Goal: Task Accomplishment & Management: Complete application form

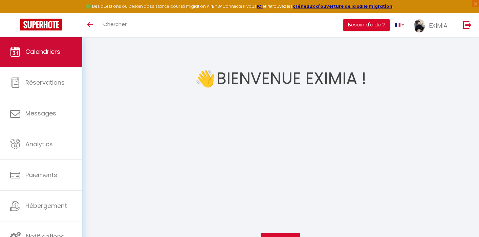
click at [5, 50] on link "Calendriers" at bounding box center [41, 52] width 82 height 30
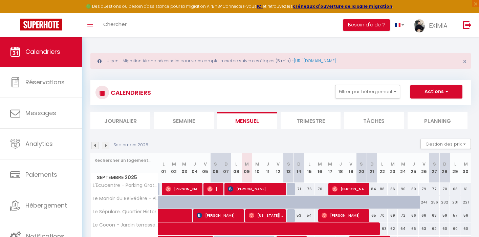
scroll to position [145, 0]
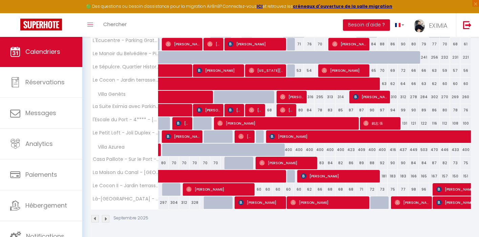
click at [98, 222] on img at bounding box center [94, 218] width 7 height 7
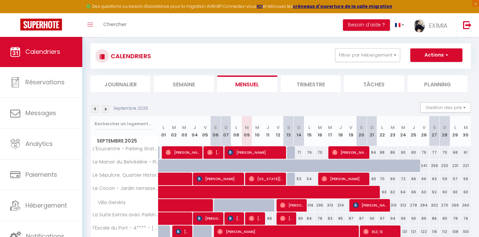
select select
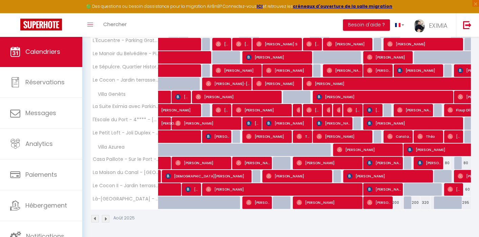
click at [434, 151] on span "[PERSON_NAME]" at bounding box center [461, 149] width 109 height 13
select select "OK"
select select "0"
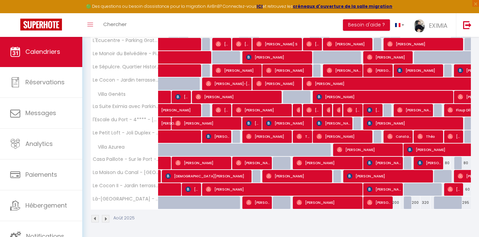
select select "1"
select select
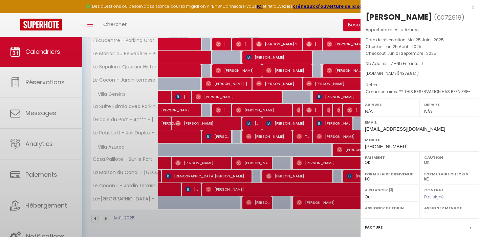
select select "33442"
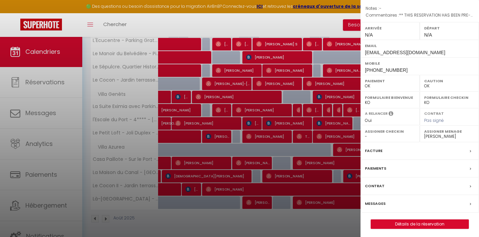
scroll to position [77, 0]
click at [382, 203] on label "Messages" at bounding box center [375, 203] width 21 height 7
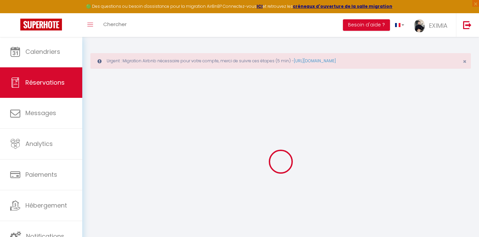
type input "Maisie"
type input "Holder"
type input "[EMAIL_ADDRESS][DOMAIN_NAME]"
type input "[PHONE_NUMBER]"
type input "."
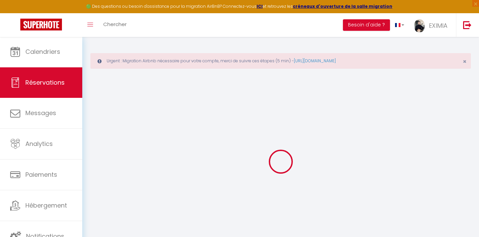
select select "GB"
type input "140"
type input "616.78"
type input "61.3"
select select "58393"
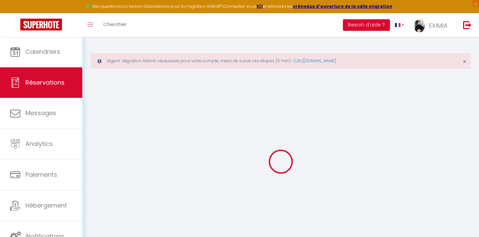
select select "1"
select select
type input "7"
type input "1"
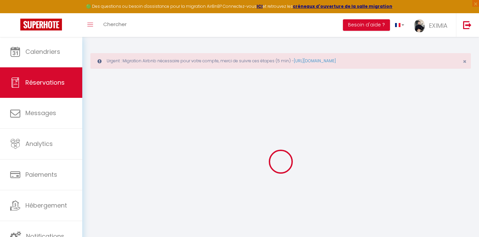
select select "12"
select select "15"
select select "2"
type input "320"
type input "0"
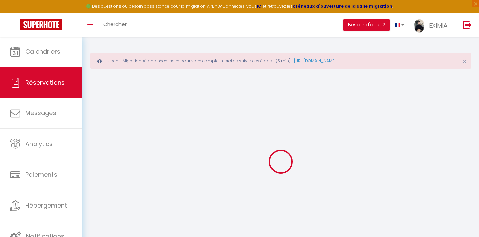
type input "0"
select select
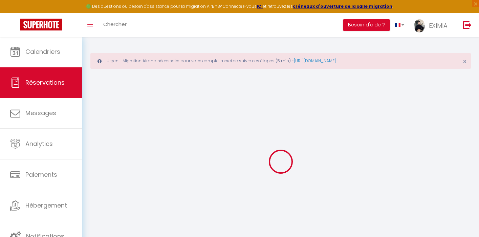
select select
checkbox input "false"
type textarea "** THIS RESERVATION HAS BEEN PRE-PAID ** BOOKING NOTE : Payment charge is EUR 6…"
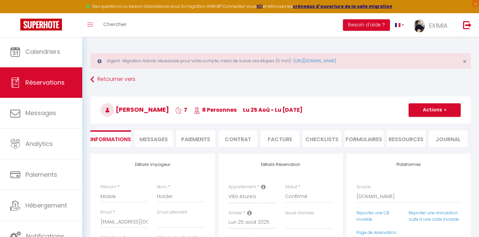
type input "265"
type input "266.9"
select select
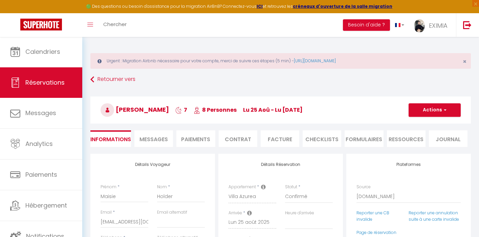
select select
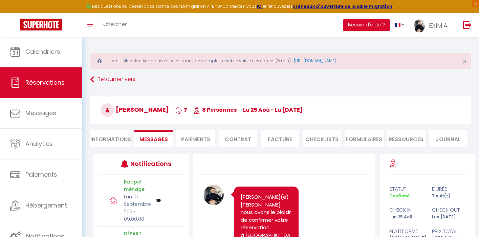
scroll to position [3159, 0]
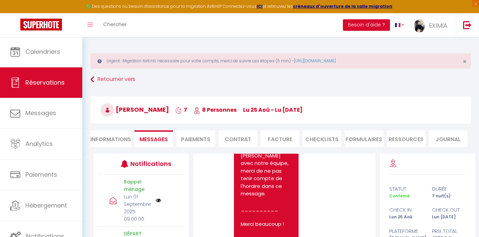
click at [122, 142] on li "Informations" at bounding box center [110, 138] width 41 height 17
select select
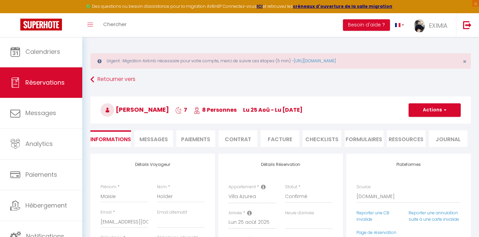
select select
checkbox input "false"
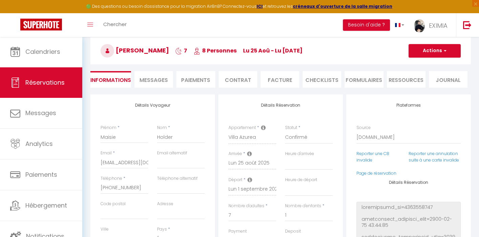
scroll to position [100, 0]
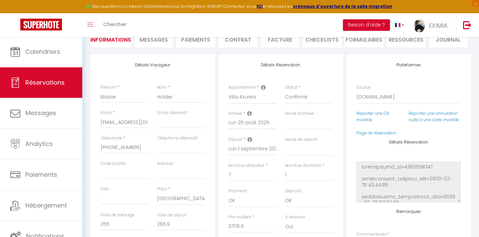
select select
checkbox input "false"
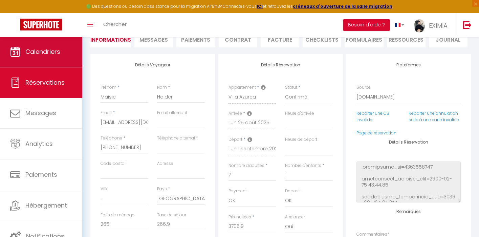
click at [41, 49] on span "Calendriers" at bounding box center [42, 51] width 35 height 8
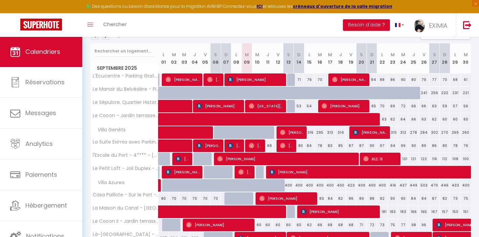
scroll to position [110, 0]
